Goal: Navigation & Orientation: Find specific page/section

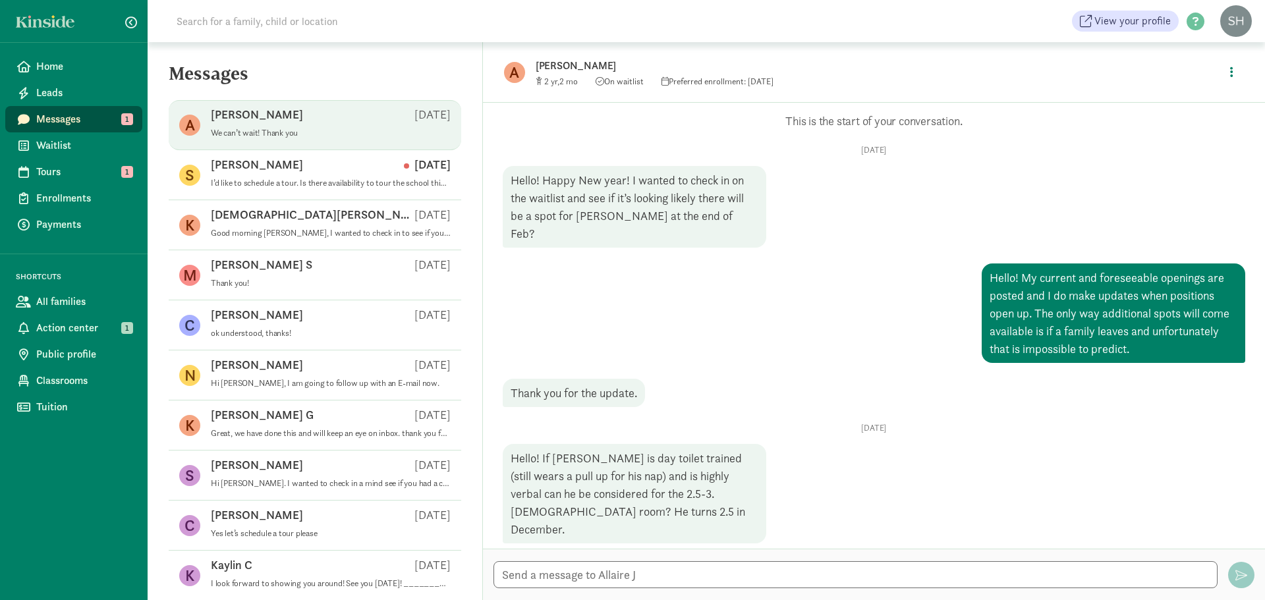
scroll to position [942, 0]
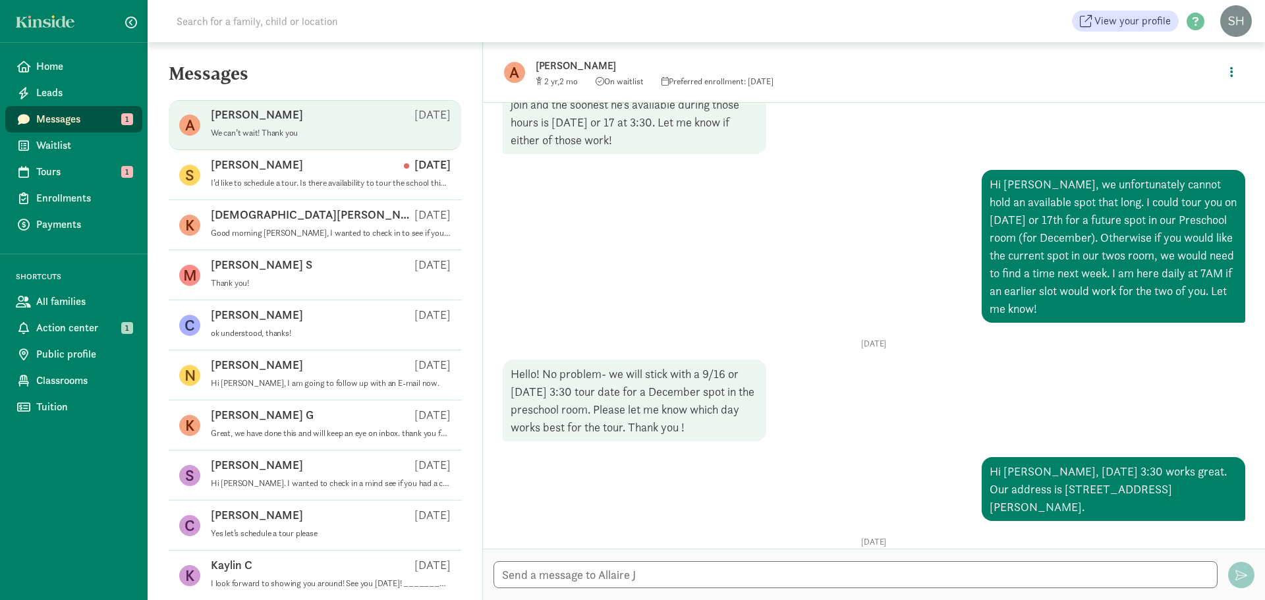
click at [74, 111] on span "Messages" at bounding box center [84, 119] width 96 height 16
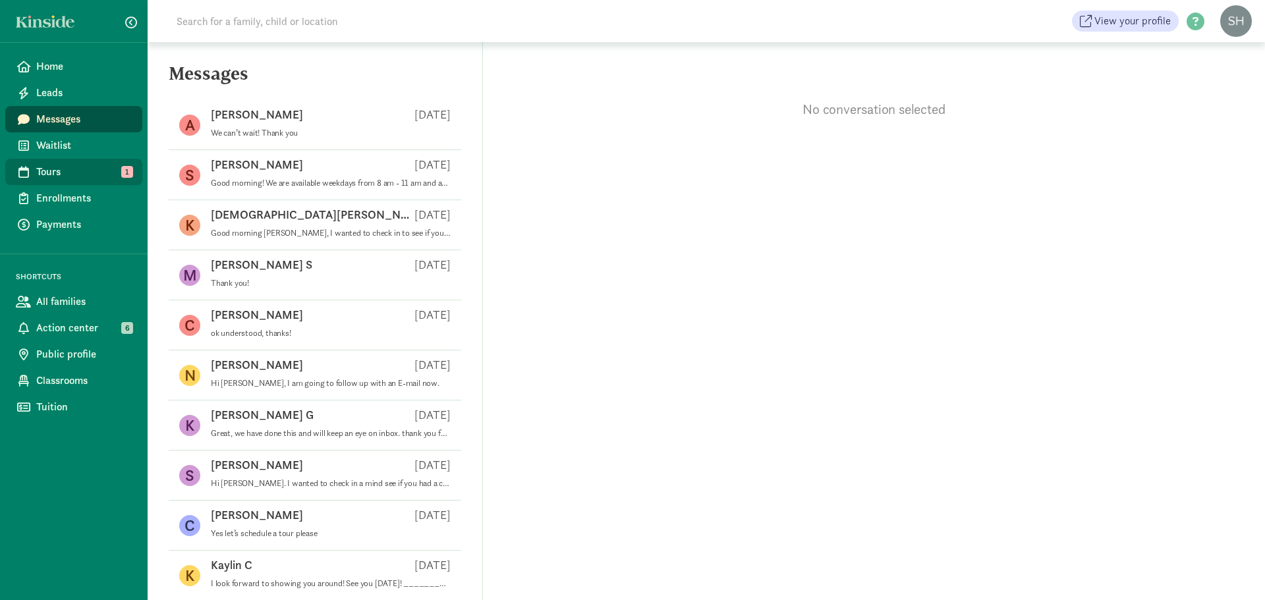
click at [96, 165] on span "Tours" at bounding box center [84, 172] width 96 height 16
